Goal: Find specific page/section: Find specific page/section

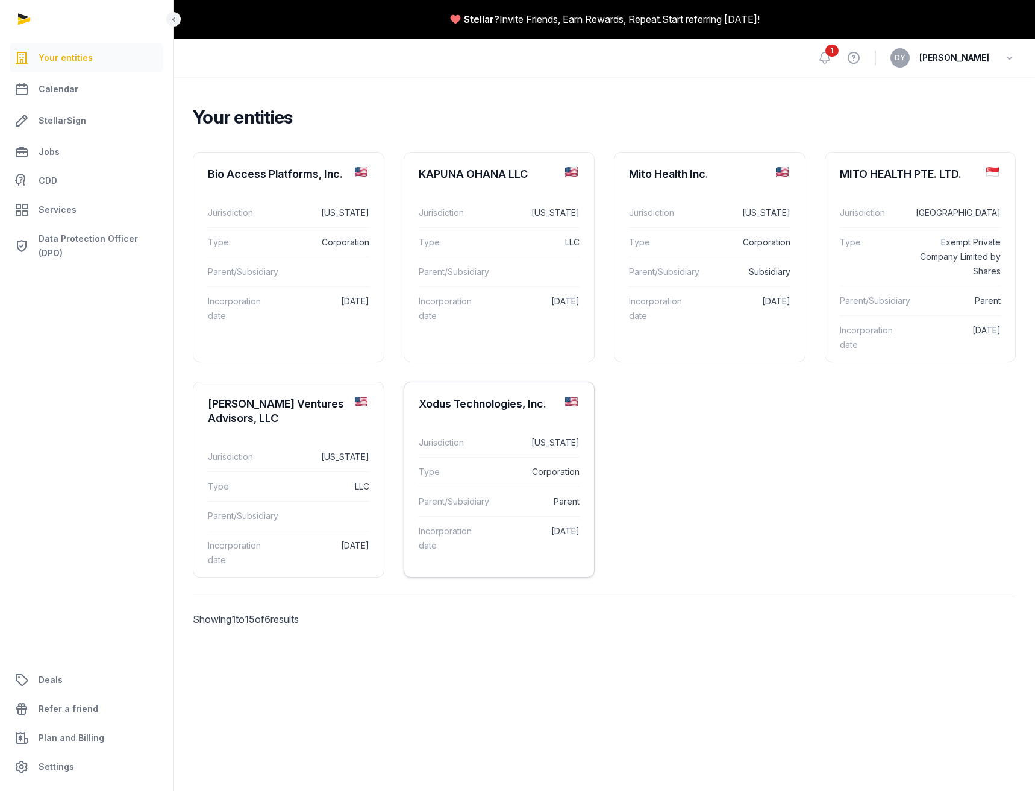
click at [485, 400] on div "Xodus Technologies, Inc." at bounding box center [483, 403] width 128 height 14
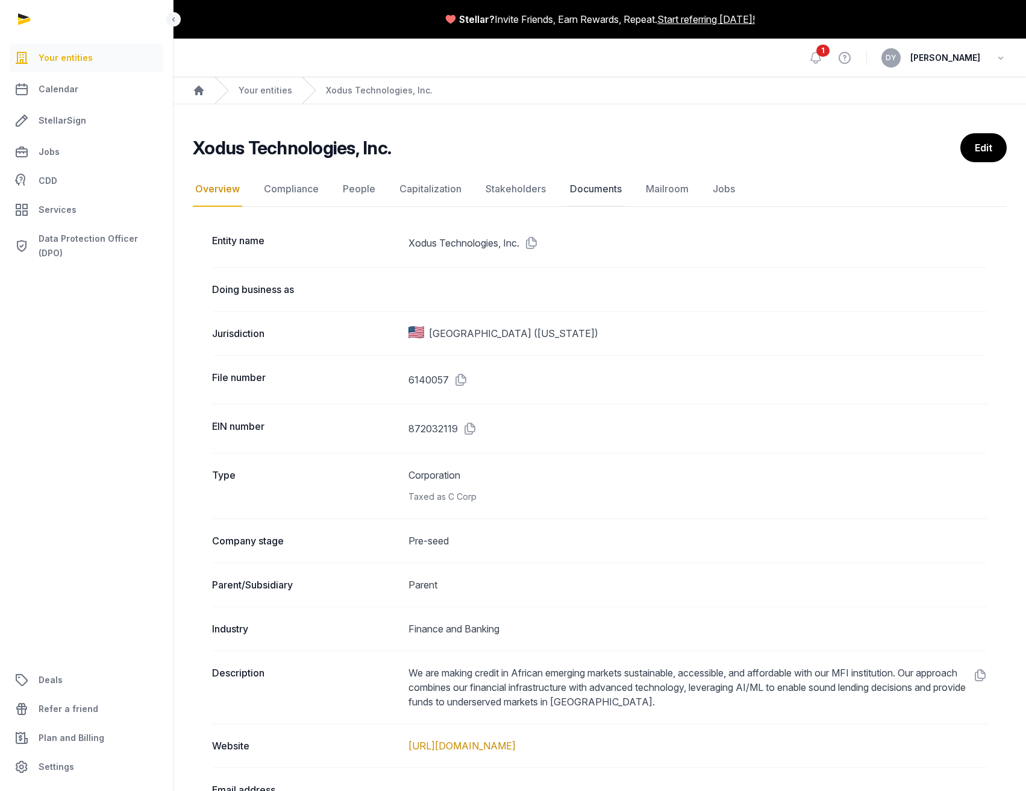
click at [585, 185] on link "Documents" at bounding box center [596, 189] width 57 height 35
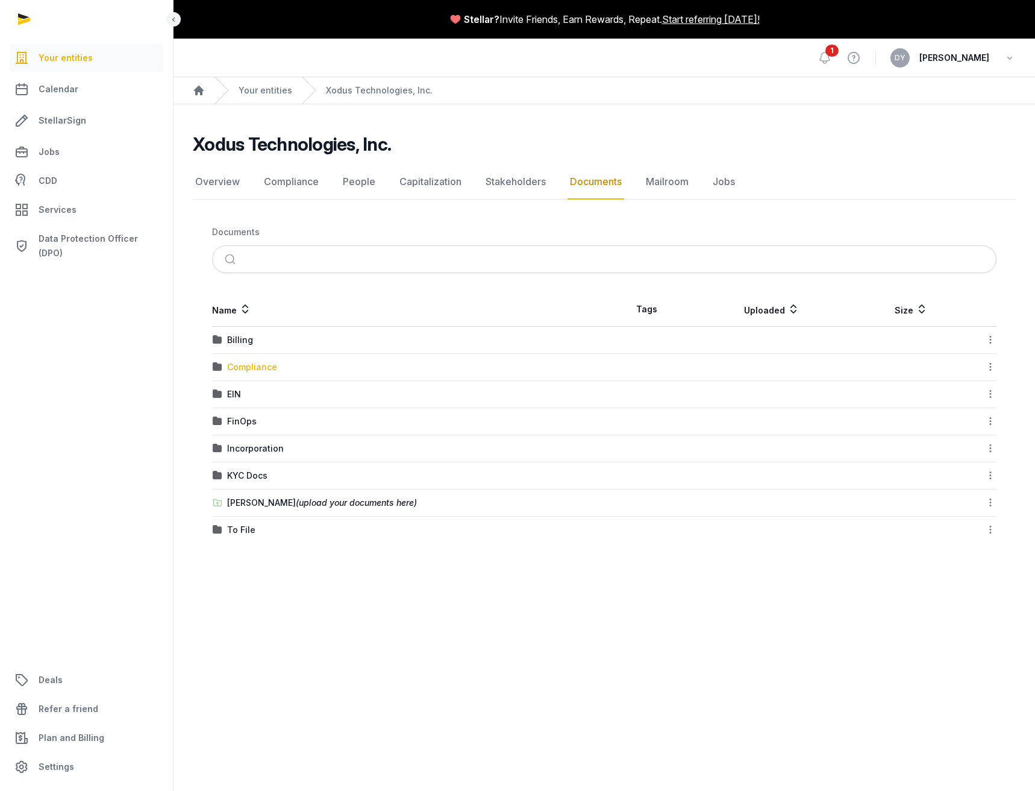
click at [237, 368] on div "Compliance" at bounding box center [252, 367] width 50 height 12
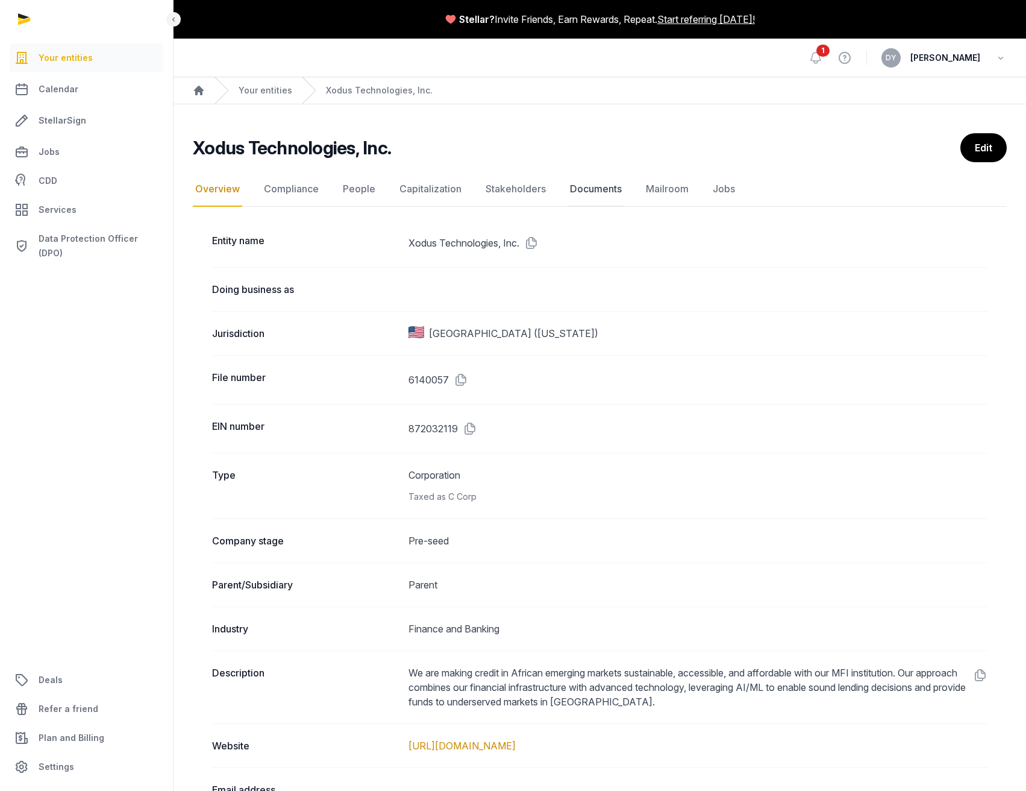
click at [585, 187] on link "Documents" at bounding box center [596, 189] width 57 height 35
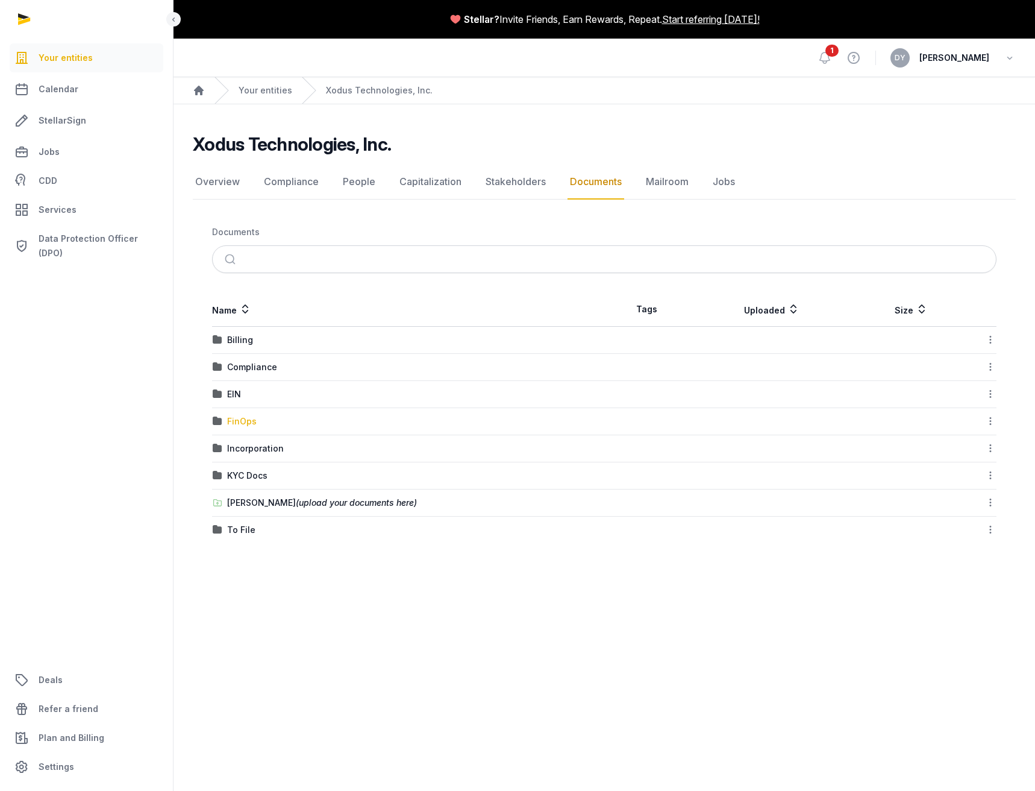
click at [241, 421] on div "FinOps" at bounding box center [242, 421] width 30 height 12
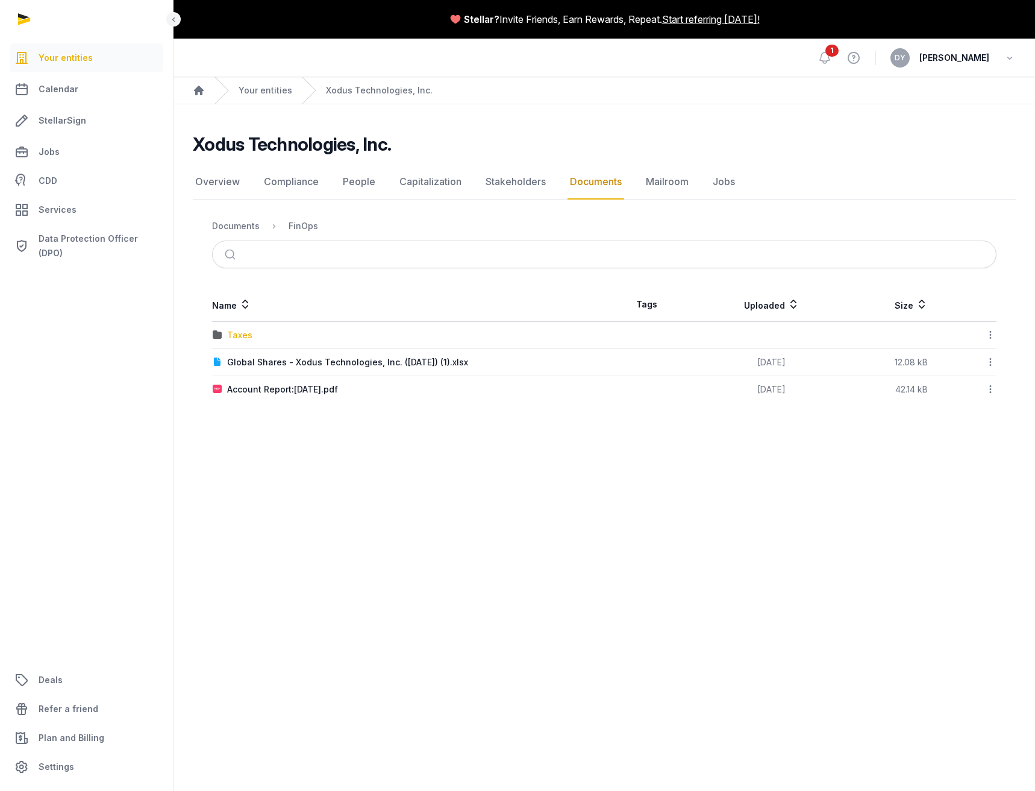
click at [246, 337] on div "Taxes" at bounding box center [239, 335] width 25 height 12
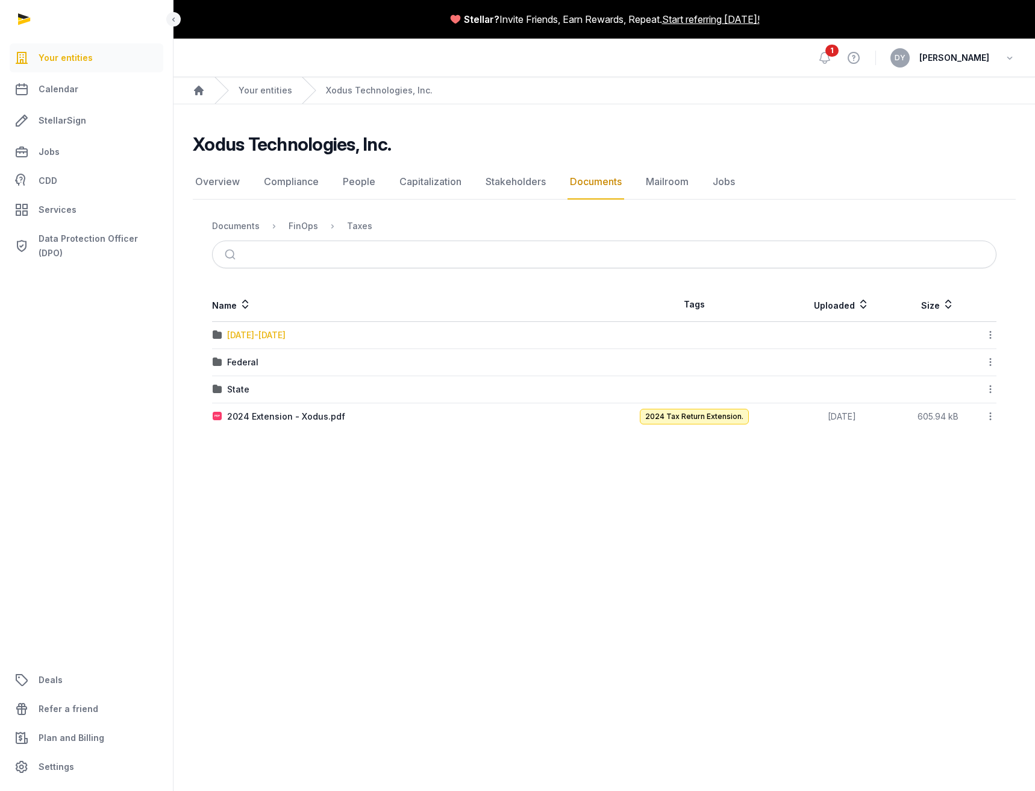
click at [255, 333] on div "[DATE]-[DATE]" at bounding box center [256, 335] width 58 height 12
